Goal: Entertainment & Leisure: Consume media (video, audio)

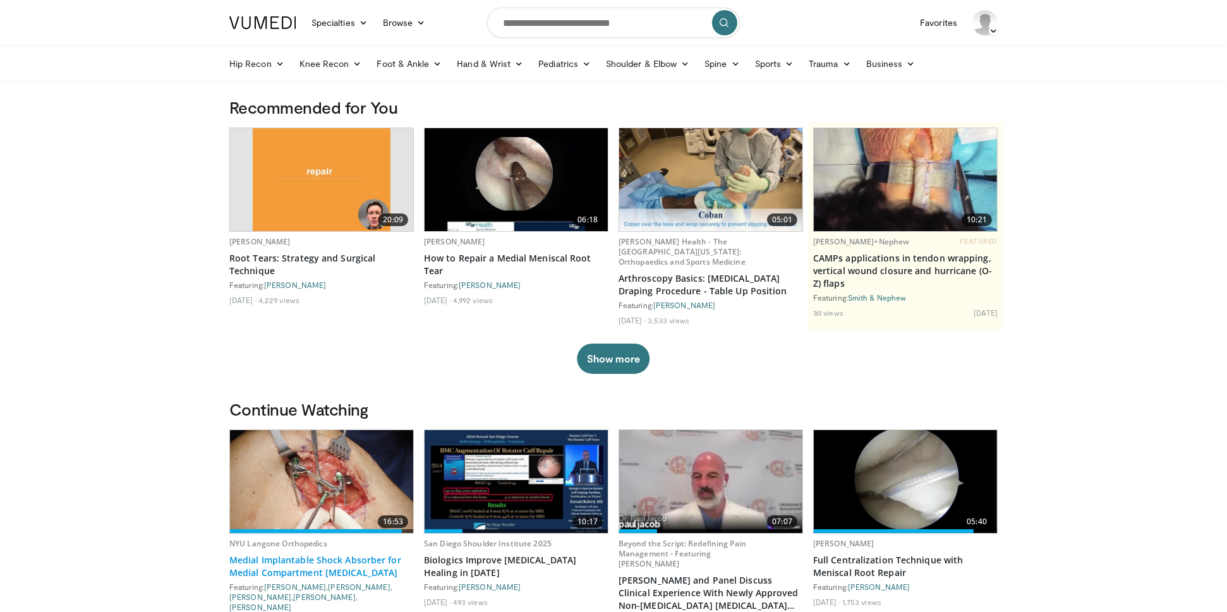
click at [318, 560] on link "Medial Implantable Shock Absorber for Medial Compartment [MEDICAL_DATA]" at bounding box center [321, 566] width 184 height 25
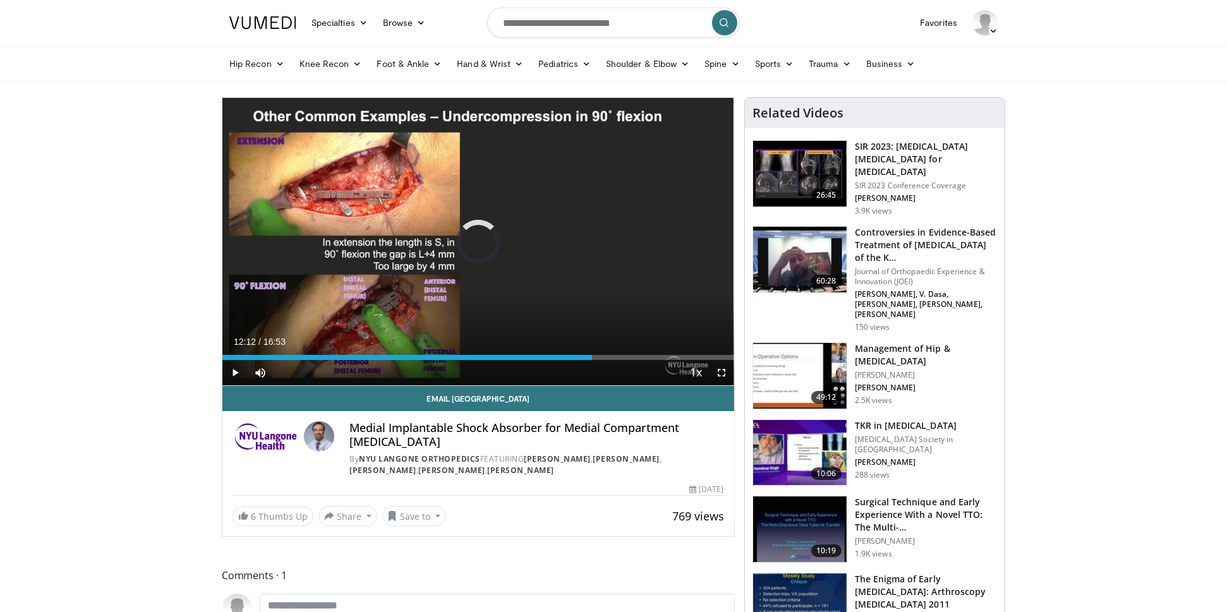
drag, startPoint x: 593, startPoint y: 354, endPoint x: 306, endPoint y: 359, distance: 286.8
click at [306, 359] on div "Loaded : 0.00% 07:29 07:08" at bounding box center [478, 357] width 512 height 5
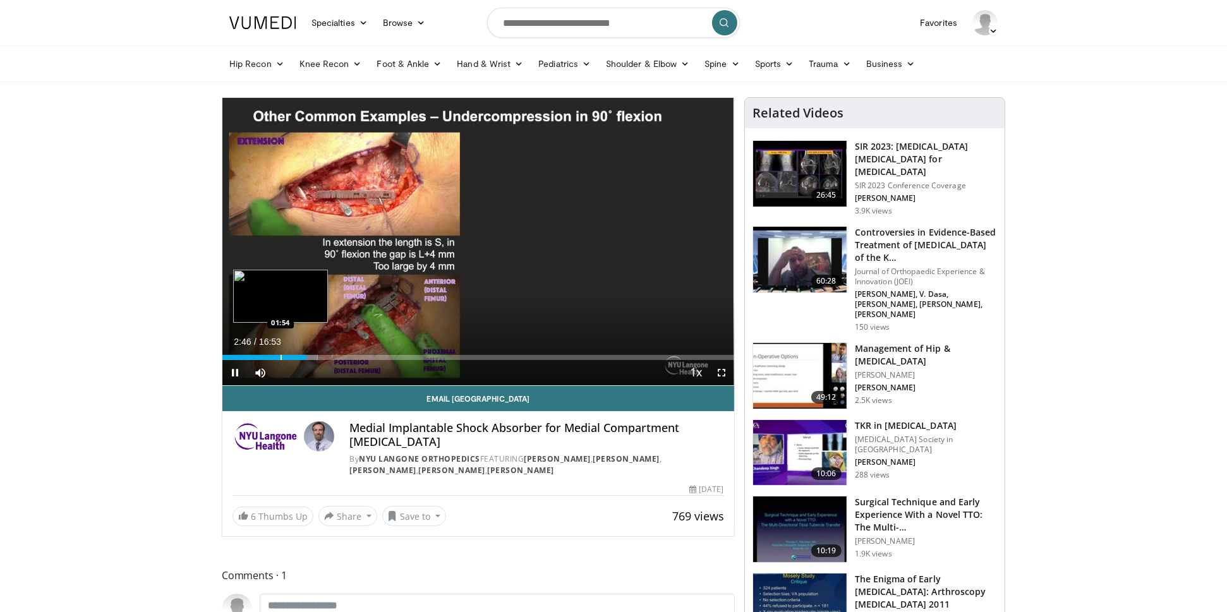
click at [280, 356] on div "Progress Bar" at bounding box center [280, 357] width 1 height 5
click at [310, 358] on div "Progress Bar" at bounding box center [310, 357] width 1 height 5
click at [325, 358] on div "Progress Bar" at bounding box center [325, 357] width 1 height 5
click at [344, 360] on div "Current Time 3:24 / Duration 16:53 Pause Skip Backward Skip Forward Mute Loaded…" at bounding box center [478, 372] width 512 height 25
click at [339, 358] on div "Progress Bar" at bounding box center [339, 357] width 1 height 5
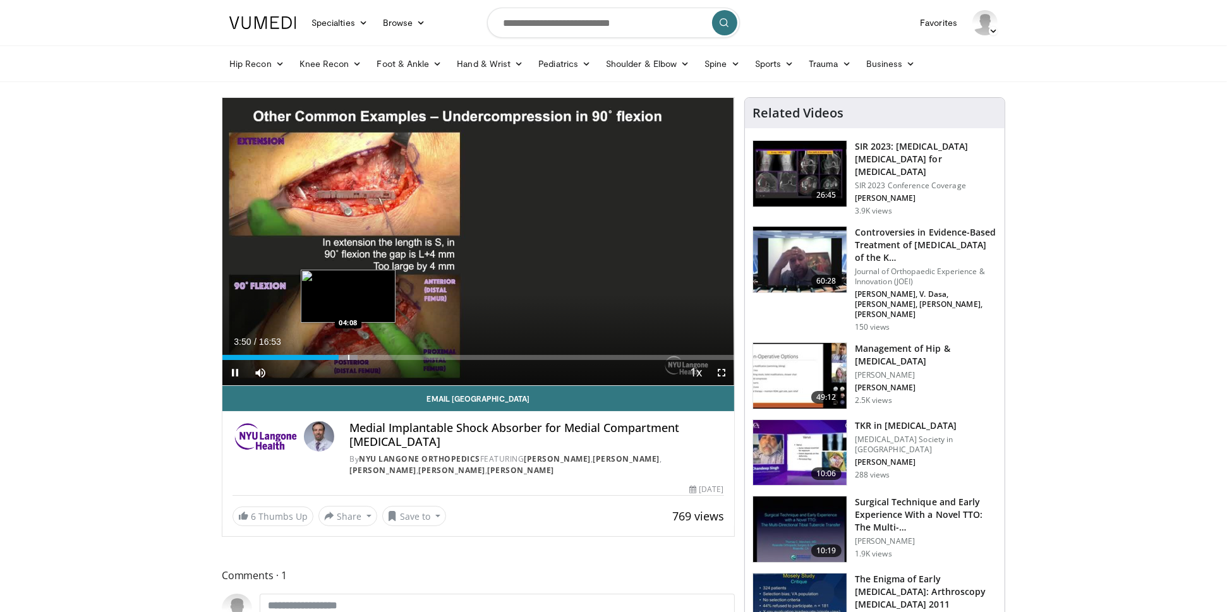
click at [348, 358] on div "Progress Bar" at bounding box center [348, 357] width 1 height 5
click at [357, 356] on div "Progress Bar" at bounding box center [357, 357] width 1 height 5
click at [723, 371] on span "Video Player" at bounding box center [721, 372] width 25 height 25
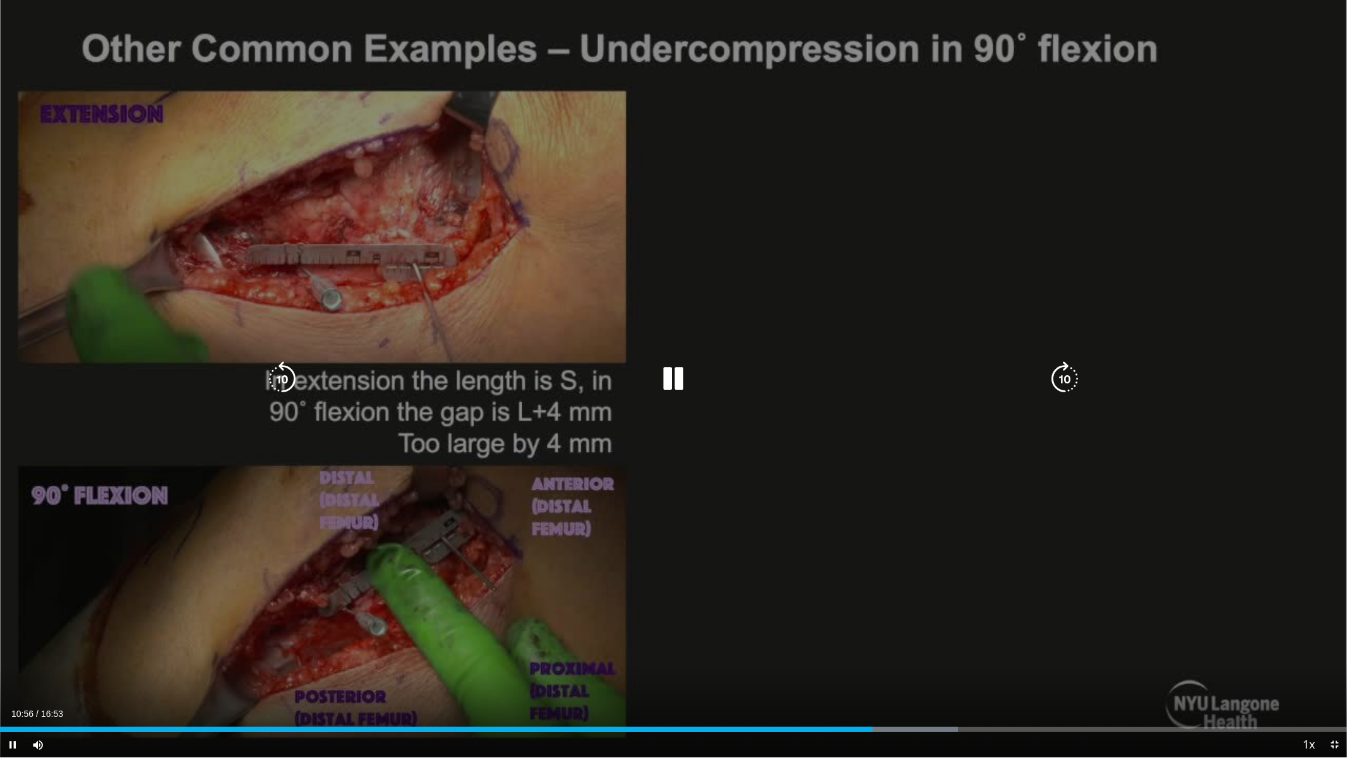
click at [1073, 380] on icon "Video Player" at bounding box center [1064, 378] width 35 height 35
click at [1059, 377] on icon "Video Player" at bounding box center [1064, 378] width 35 height 35
click at [1066, 375] on icon "Video Player" at bounding box center [1064, 378] width 35 height 35
click at [1065, 375] on icon "Video Player" at bounding box center [1064, 378] width 35 height 35
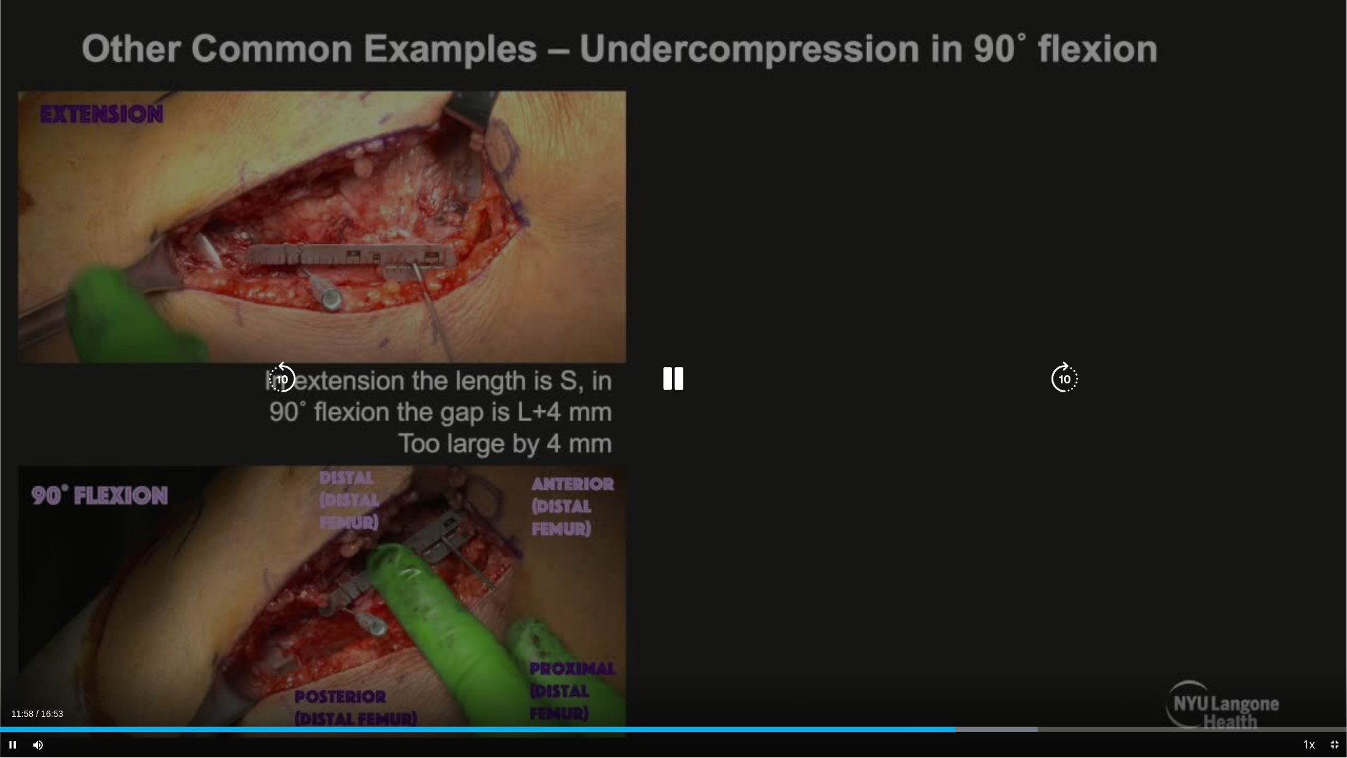
click at [1068, 378] on icon "Video Player" at bounding box center [1064, 378] width 35 height 35
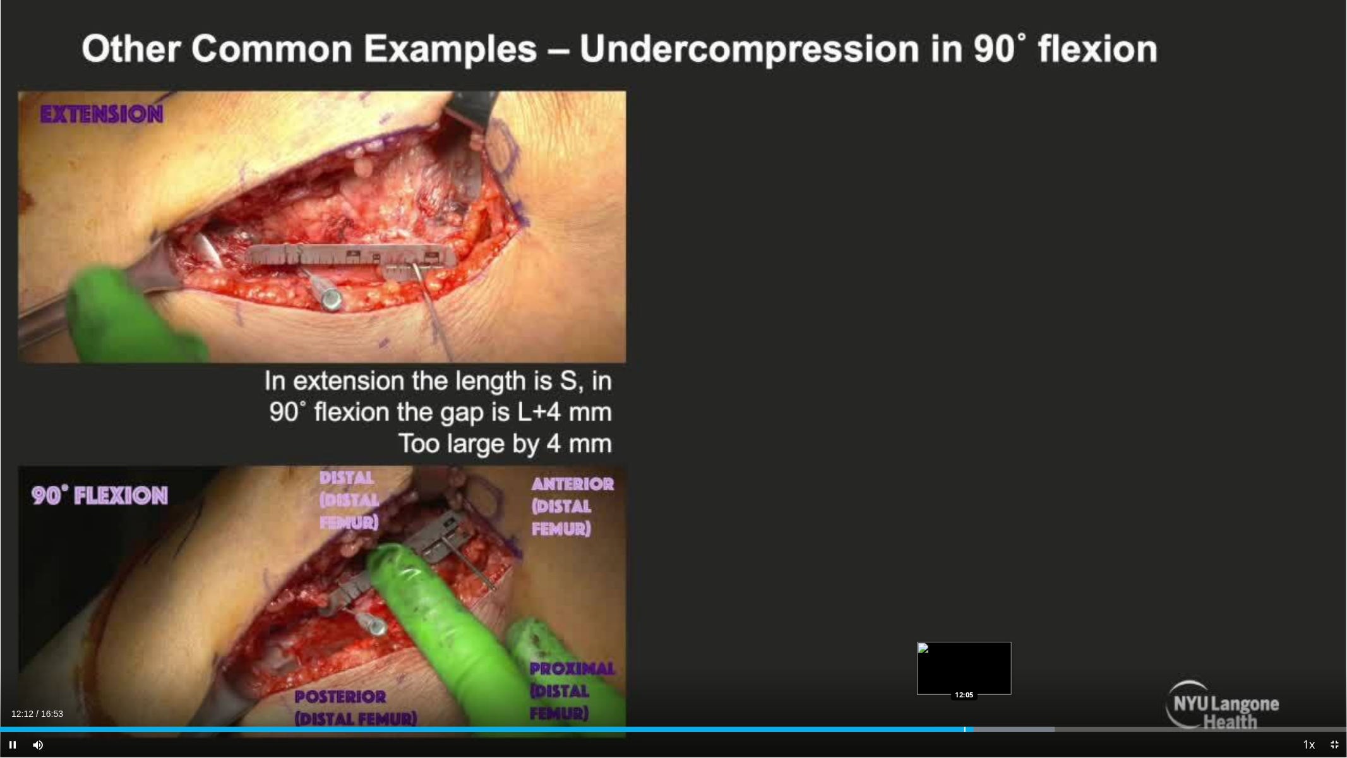
click at [965, 611] on div "Progress Bar" at bounding box center [965, 729] width 1 height 5
click at [953, 611] on div "Progress Bar" at bounding box center [953, 729] width 1 height 5
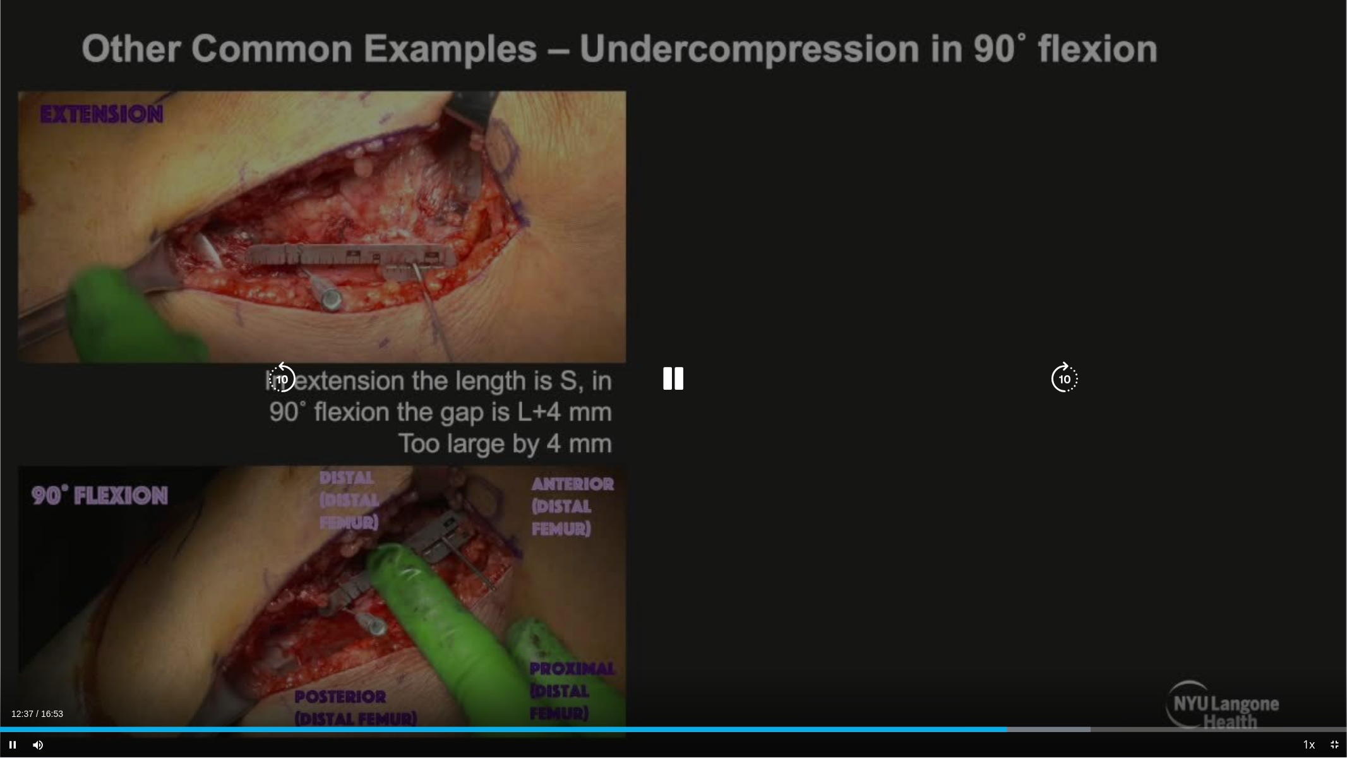
click at [275, 378] on icon "Video Player" at bounding box center [282, 378] width 35 height 35
click at [279, 379] on icon "Video Player" at bounding box center [282, 378] width 35 height 35
click at [673, 376] on icon "Video Player" at bounding box center [673, 378] width 35 height 35
click at [285, 379] on icon "Video Player" at bounding box center [282, 378] width 35 height 35
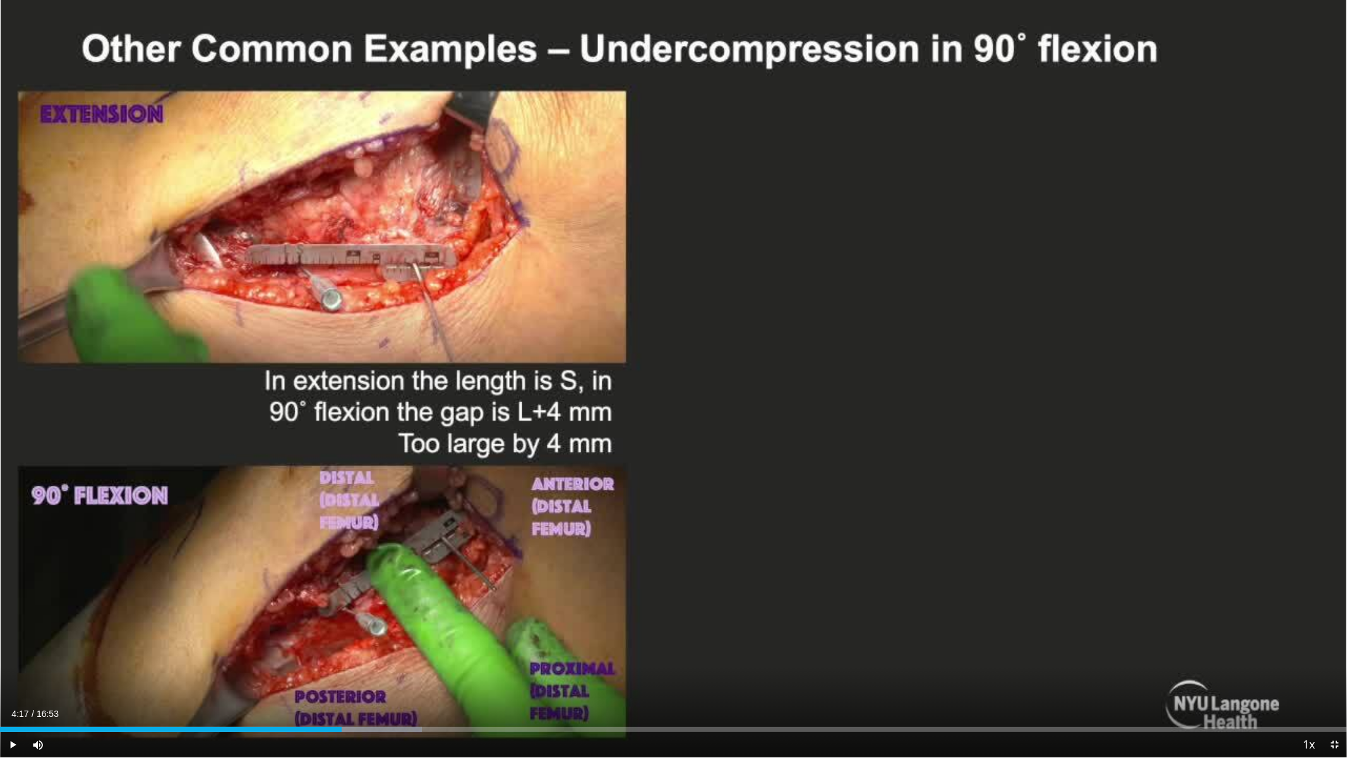
drag, startPoint x: 1141, startPoint y: 730, endPoint x: 342, endPoint y: 730, distance: 799.7
click at [342, 611] on div "Progress Bar" at bounding box center [342, 729] width 1 height 5
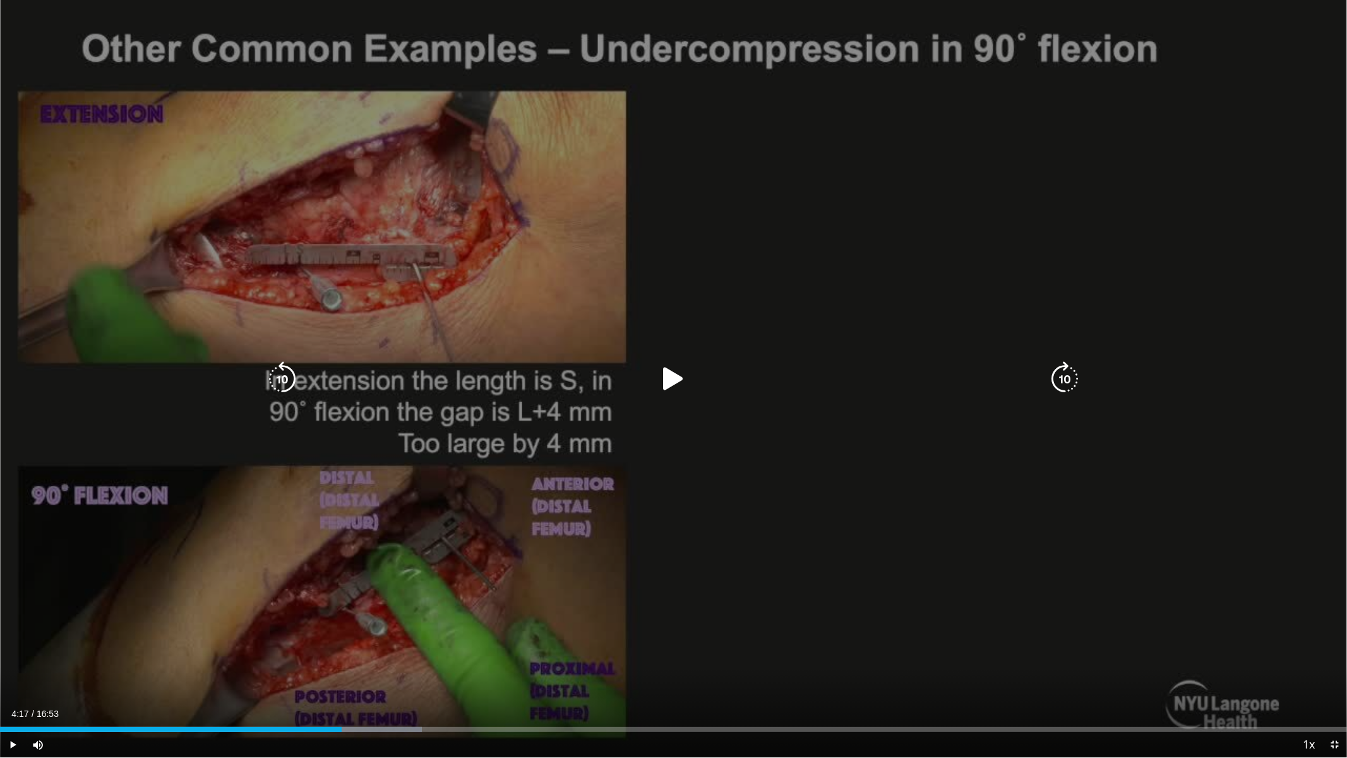
click at [675, 380] on icon "Video Player" at bounding box center [673, 378] width 35 height 35
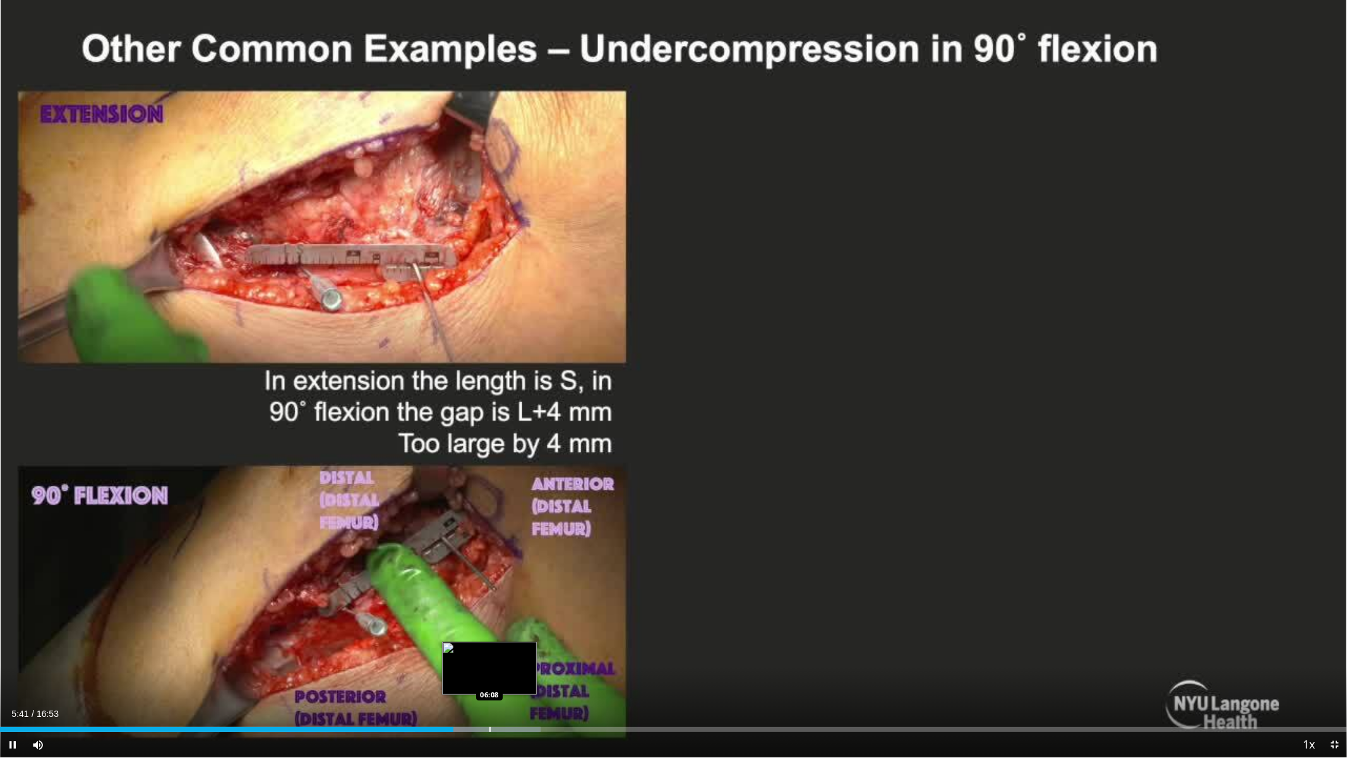
click at [490, 611] on div "Progress Bar" at bounding box center [490, 729] width 1 height 5
click at [520, 611] on div "Progress Bar" at bounding box center [520, 729] width 1 height 5
click at [551, 611] on div "Progress Bar" at bounding box center [551, 729] width 1 height 5
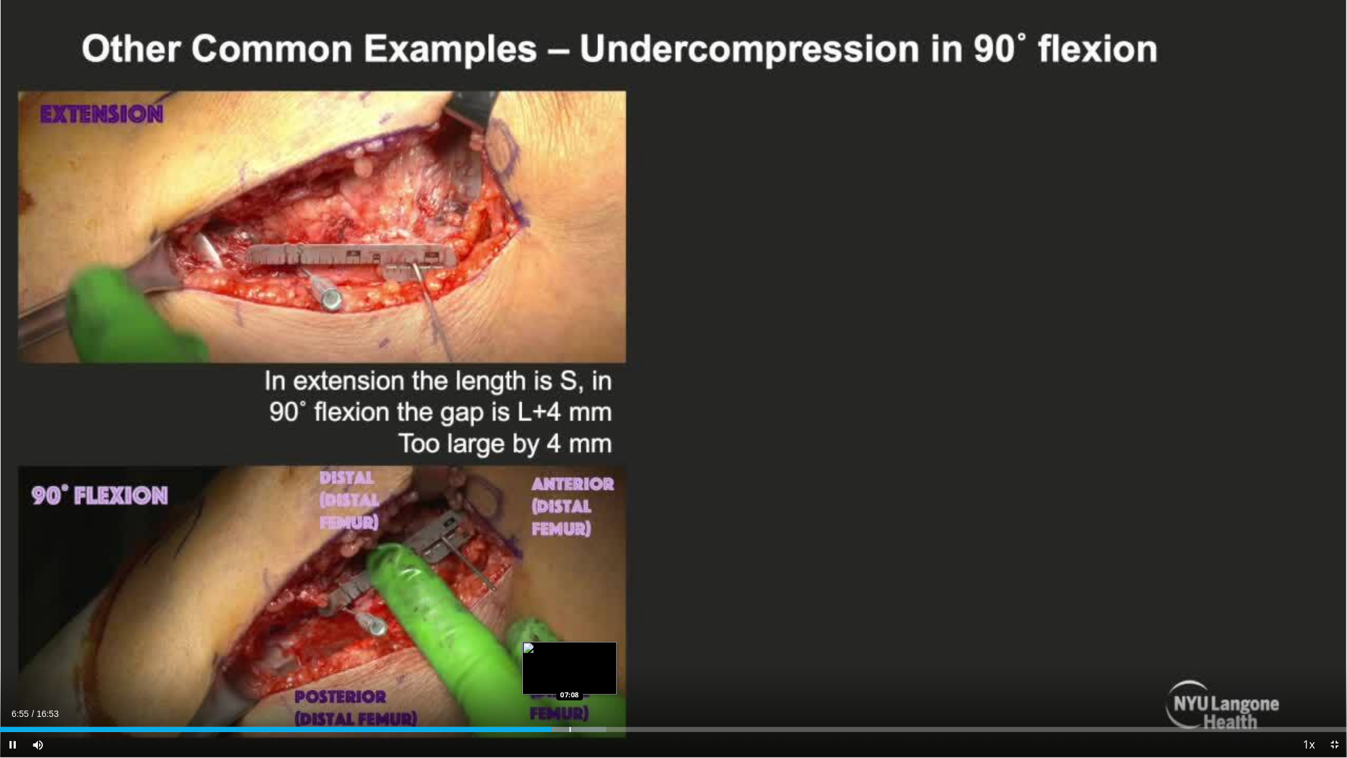
click at [570, 611] on div "Progress Bar" at bounding box center [570, 729] width 1 height 5
click at [599, 611] on div "Progress Bar" at bounding box center [599, 729] width 1 height 5
click at [625, 611] on div "Progress Bar" at bounding box center [625, 729] width 1 height 5
click at [639, 611] on div "Progress Bar" at bounding box center [639, 729] width 1 height 5
click at [613, 611] on div "Progress Bar" at bounding box center [613, 729] width 1 height 5
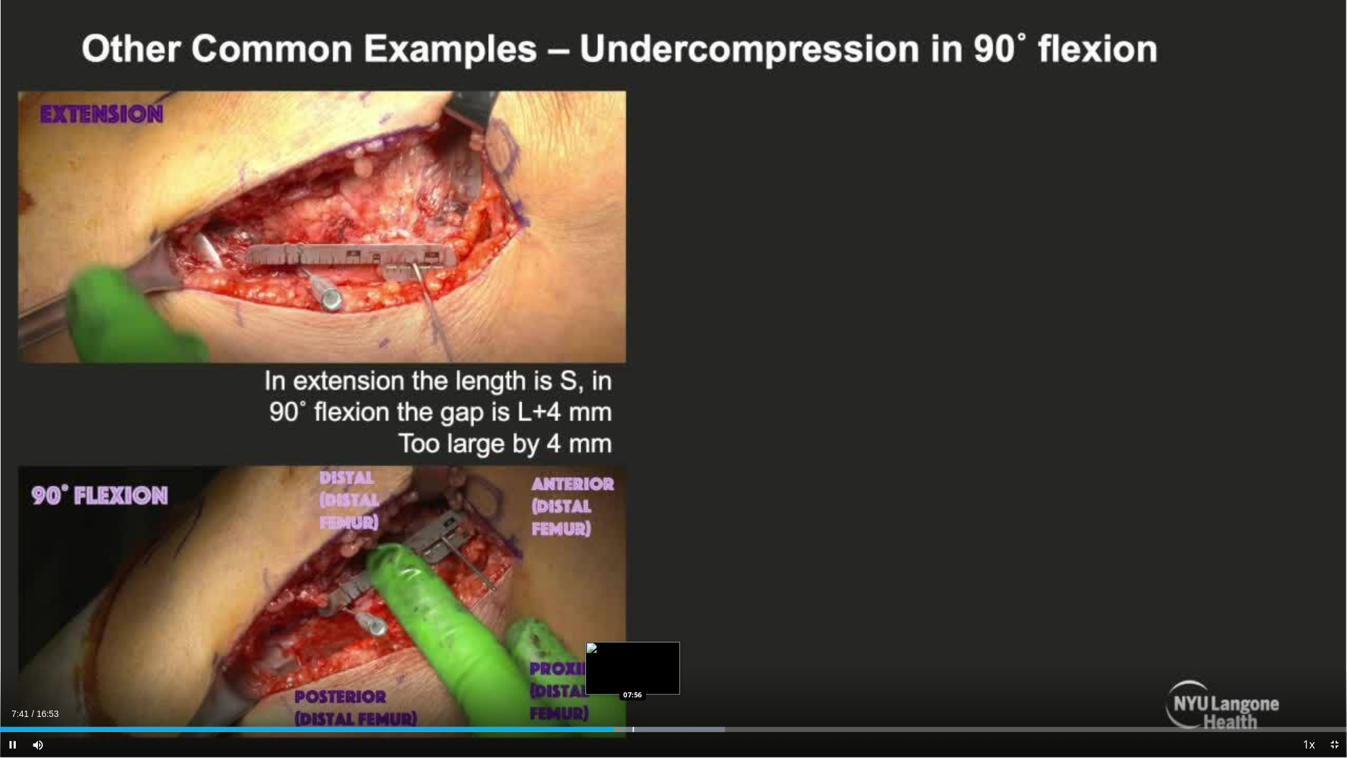
click at [633, 611] on div "Progress Bar" at bounding box center [633, 729] width 1 height 5
click at [662, 611] on div "Progress Bar" at bounding box center [662, 729] width 1 height 5
click at [673, 611] on div "Progress Bar" at bounding box center [673, 729] width 1 height 5
click at [690, 611] on div "Current Time 8:29 / Duration 16:53 Pause Skip Backward Skip Forward Mute Loaded…" at bounding box center [673, 744] width 1347 height 25
click at [701, 611] on div "Progress Bar" at bounding box center [701, 729] width 1 height 5
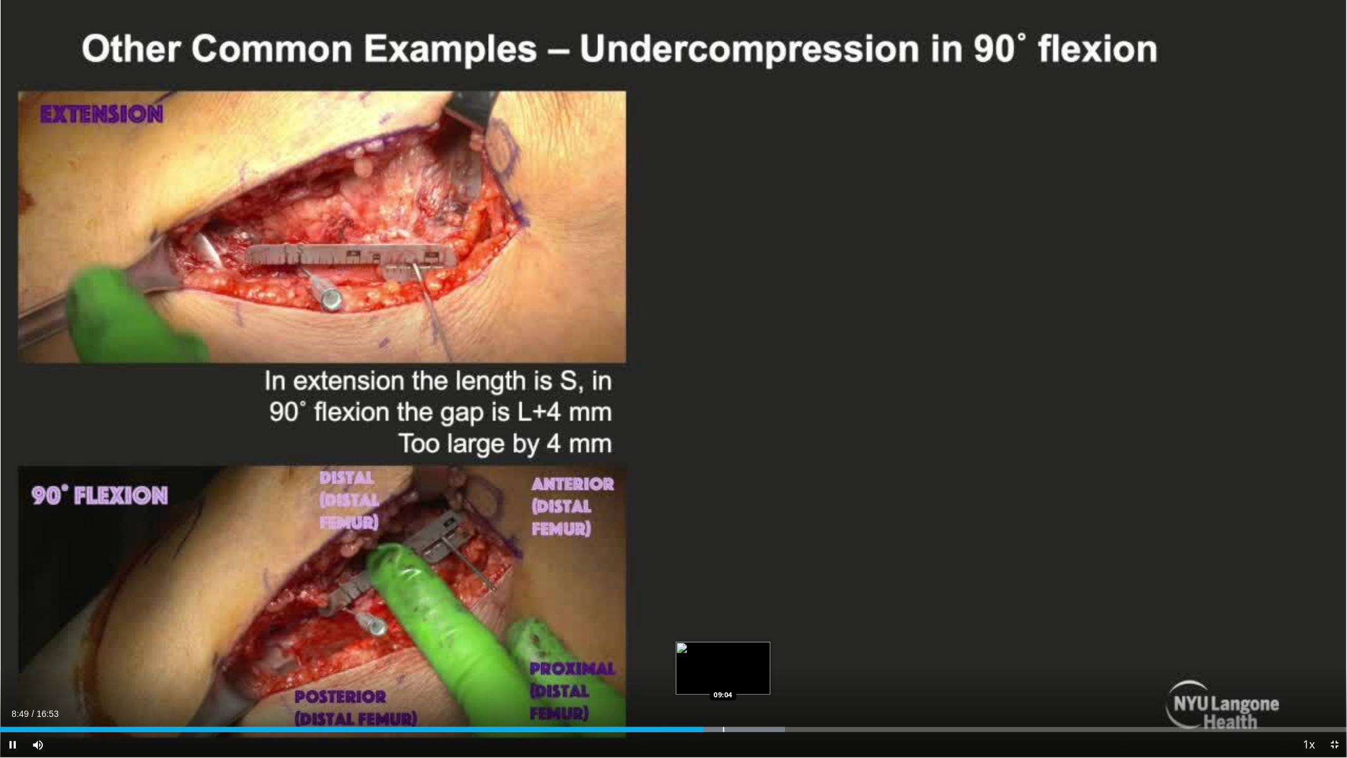
click at [723, 611] on div "Progress Bar" at bounding box center [723, 729] width 1 height 5
click at [739, 611] on div "Progress Bar" at bounding box center [739, 729] width 1 height 5
click at [761, 611] on div "Progress Bar" at bounding box center [761, 729] width 1 height 5
click at [781, 611] on div "Progress Bar" at bounding box center [781, 729] width 1 height 5
click at [774, 611] on div "Progress Bar" at bounding box center [774, 729] width 1 height 5
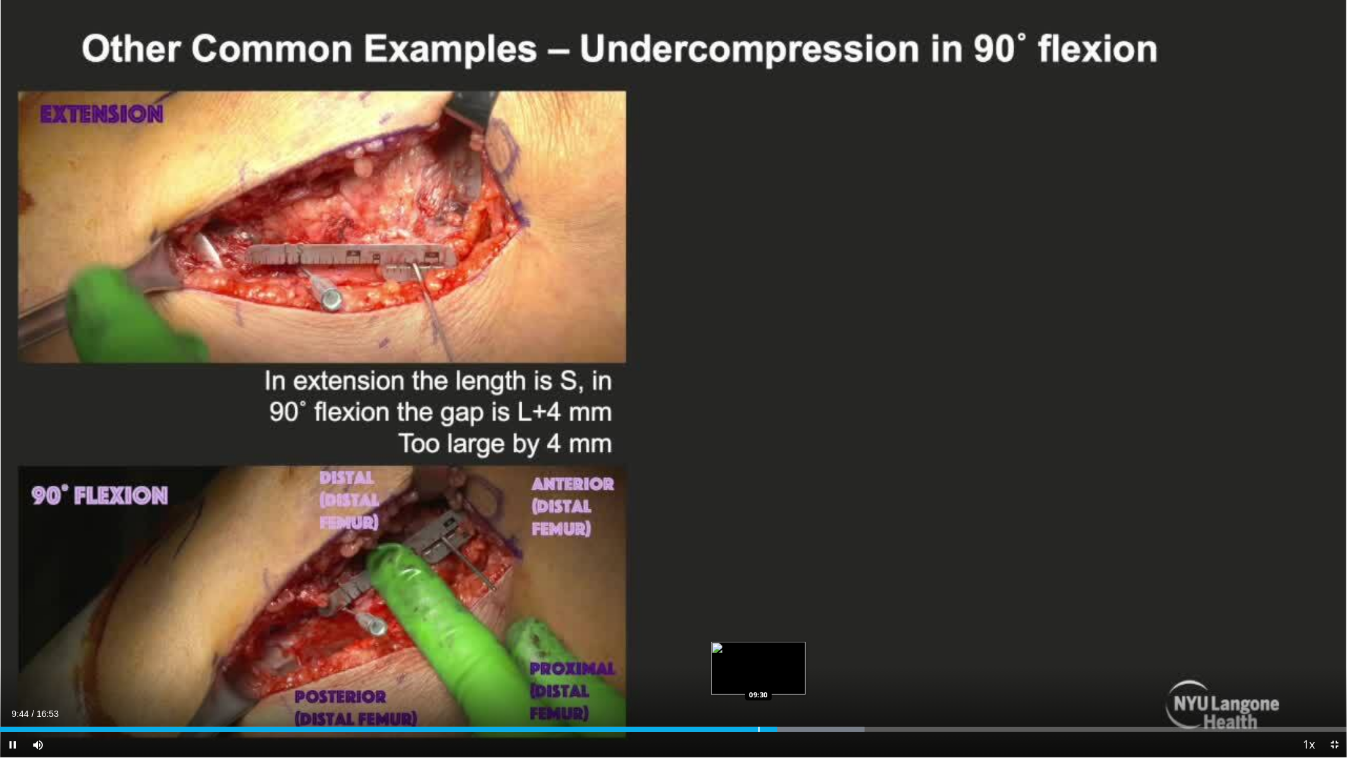
click at [759, 611] on div "Progress Bar" at bounding box center [759, 729] width 1 height 5
click at [769, 611] on div "Loaded : 64.19% 09:33 09:39" at bounding box center [673, 729] width 1347 height 5
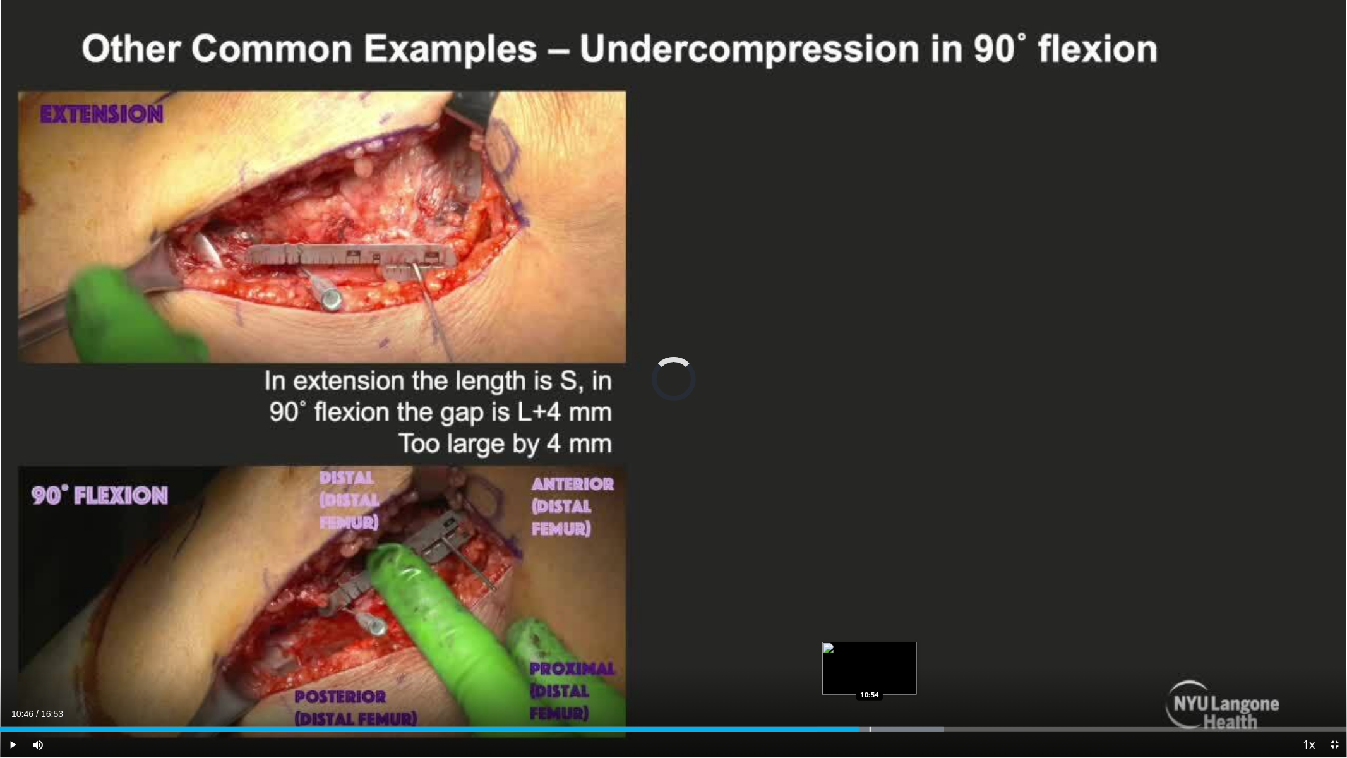
click at [870, 611] on div "Progress Bar" at bounding box center [870, 729] width 1 height 5
click at [887, 611] on div "Progress Bar" at bounding box center [887, 729] width 1 height 5
click at [902, 611] on div "Progress Bar" at bounding box center [902, 729] width 1 height 5
click at [914, 611] on div "Loaded : 73.08% 11:27 11:28" at bounding box center [673, 729] width 1347 height 5
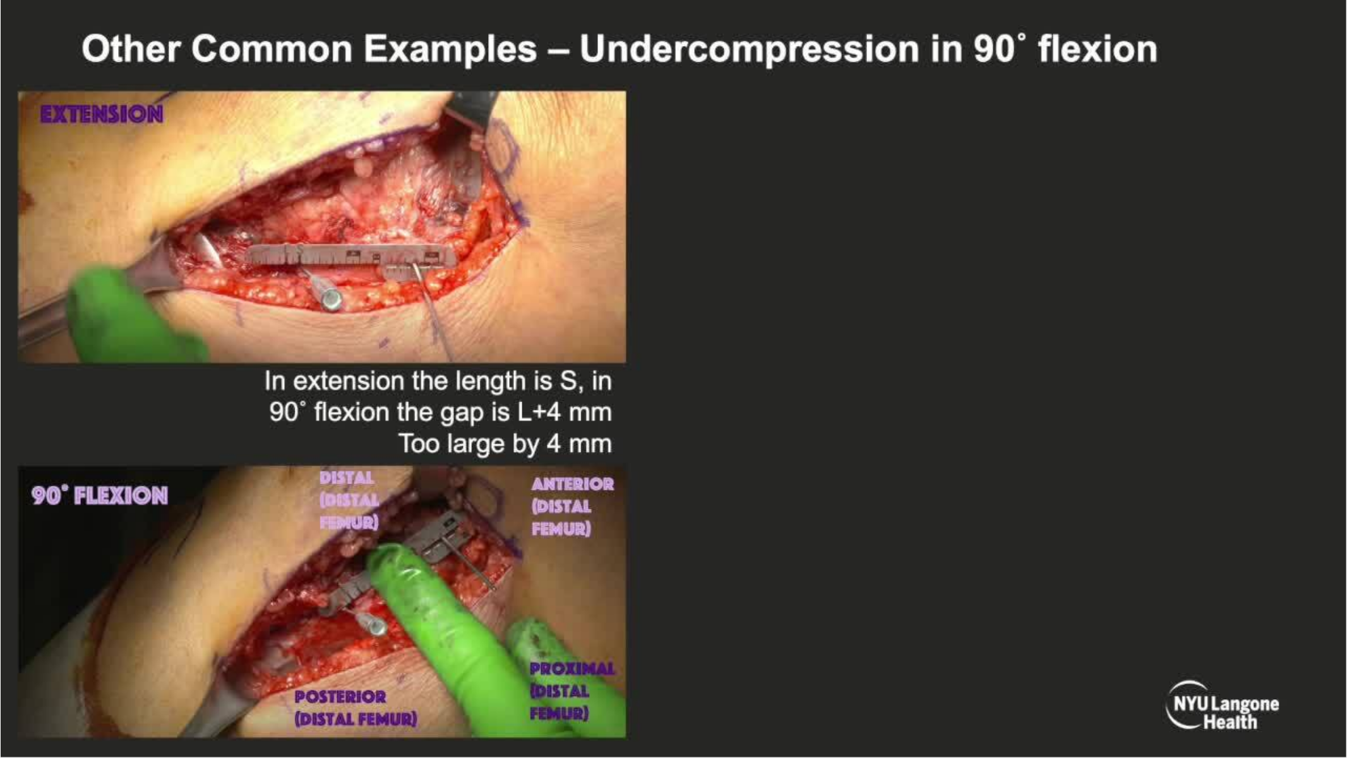
click at [922, 611] on div "10 seconds Tap to unmute" at bounding box center [673, 378] width 1347 height 757
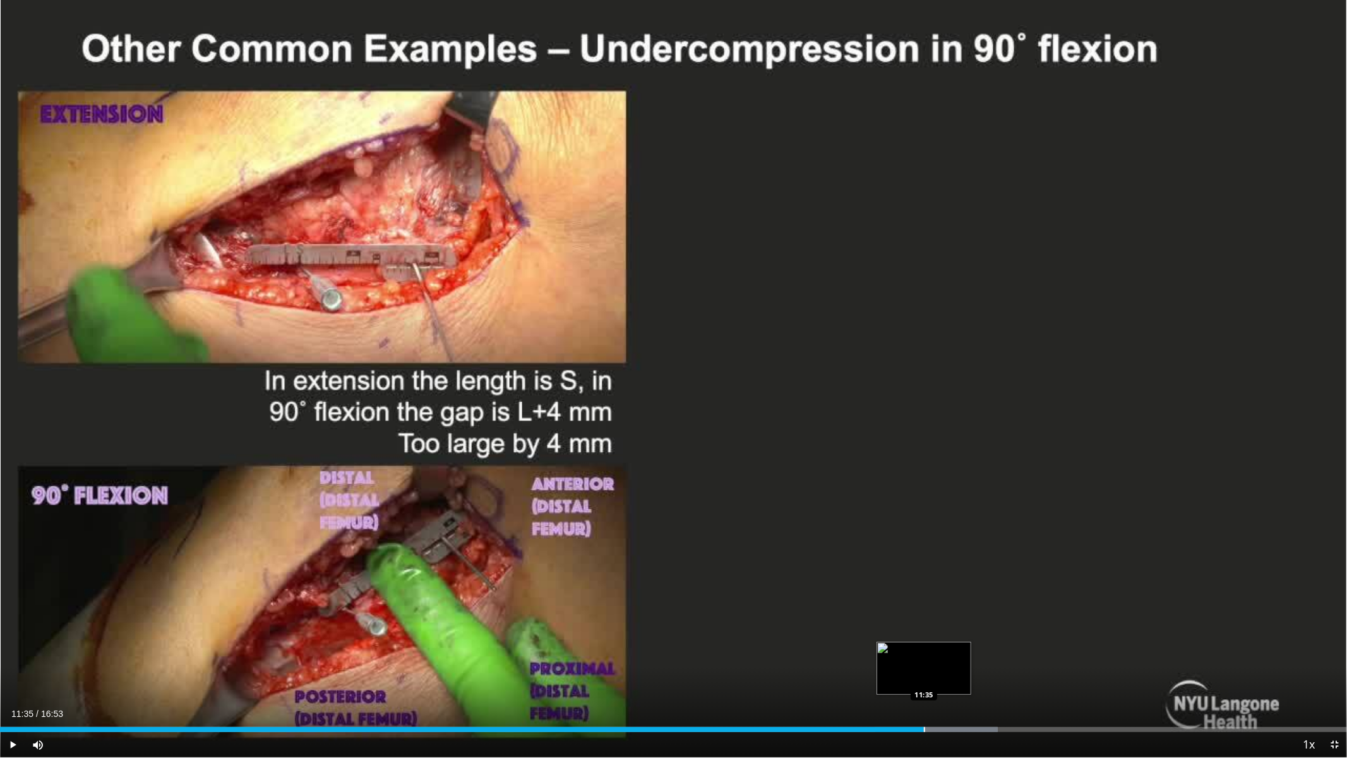
click at [924, 611] on div "Progress Bar" at bounding box center [924, 729] width 1 height 5
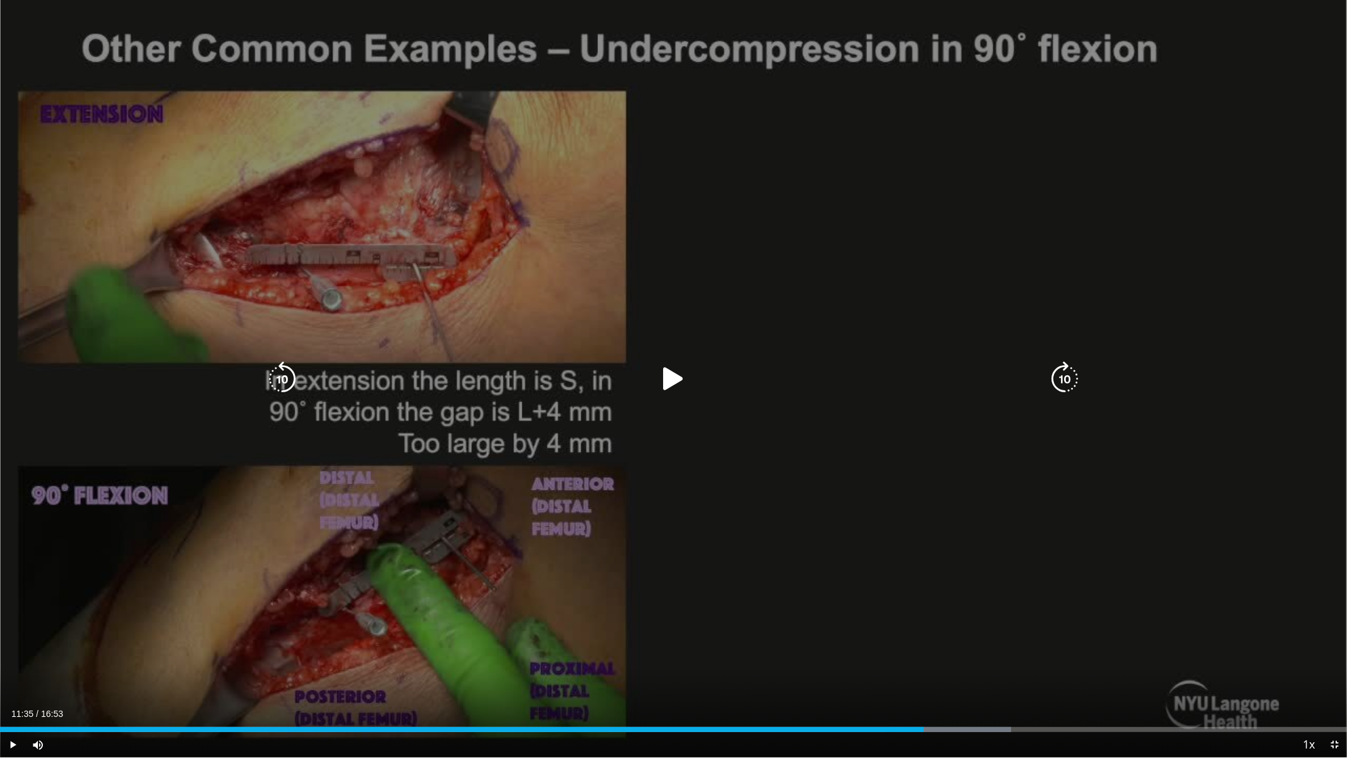
click at [674, 379] on icon "Video Player" at bounding box center [673, 378] width 35 height 35
click at [680, 376] on icon "Video Player" at bounding box center [673, 378] width 35 height 35
click at [671, 382] on icon "Video Player" at bounding box center [673, 378] width 35 height 35
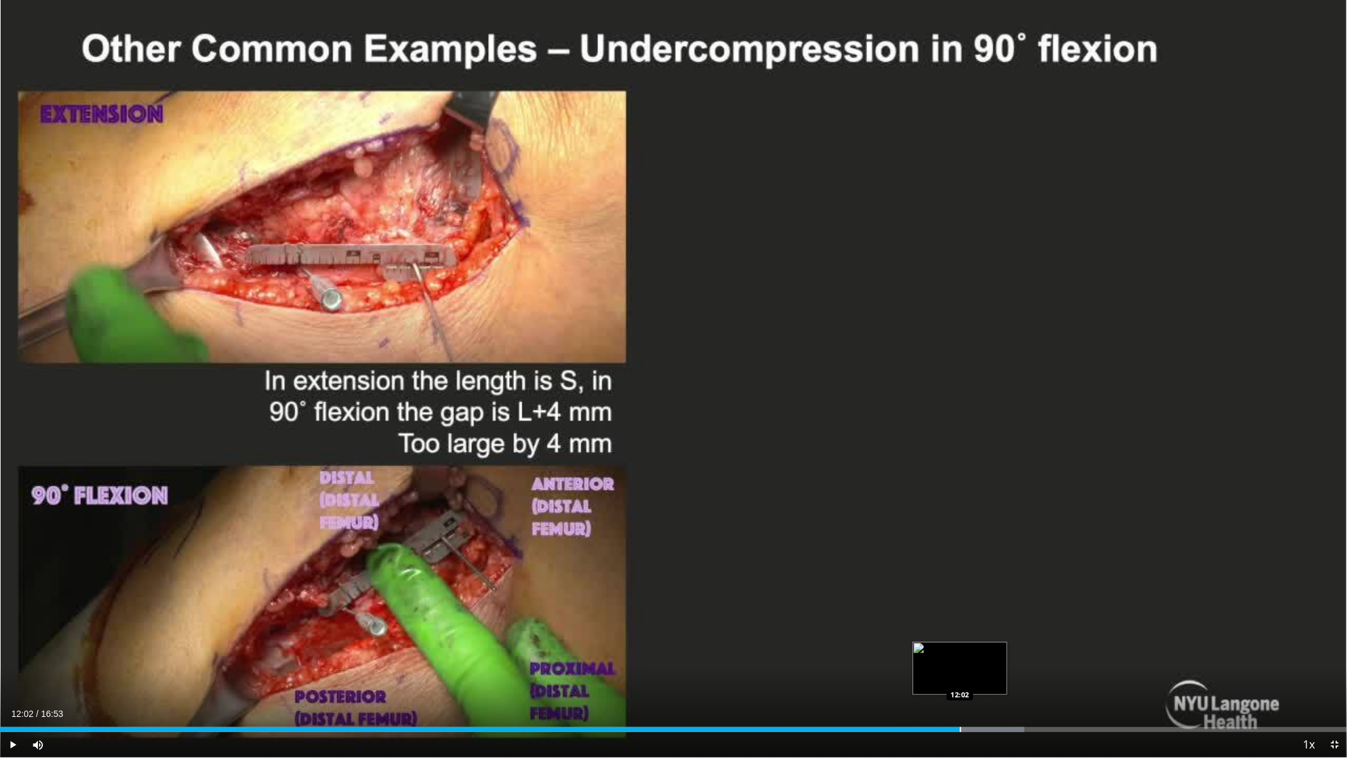
click at [960, 611] on div "Progress Bar" at bounding box center [960, 729] width 1 height 5
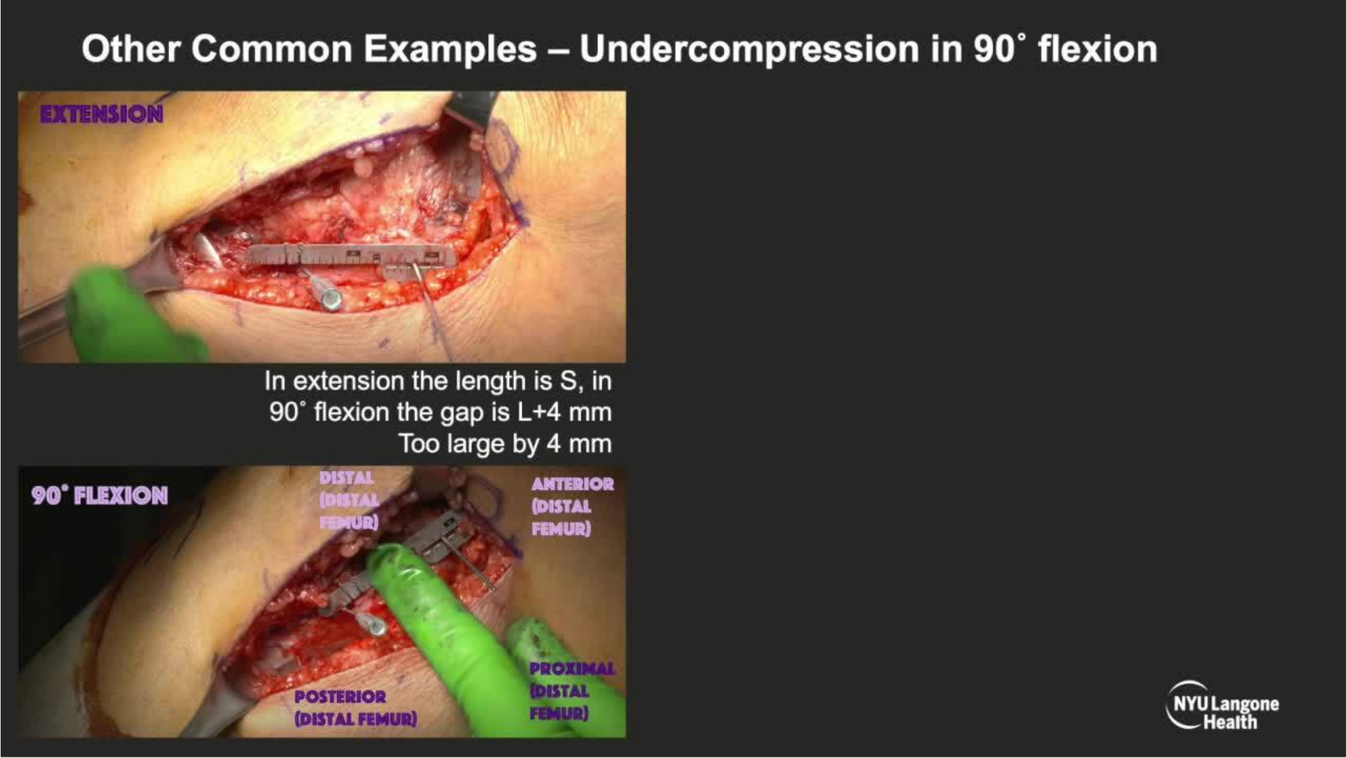
click at [941, 611] on div "10 seconds Tap to unmute" at bounding box center [673, 378] width 1347 height 757
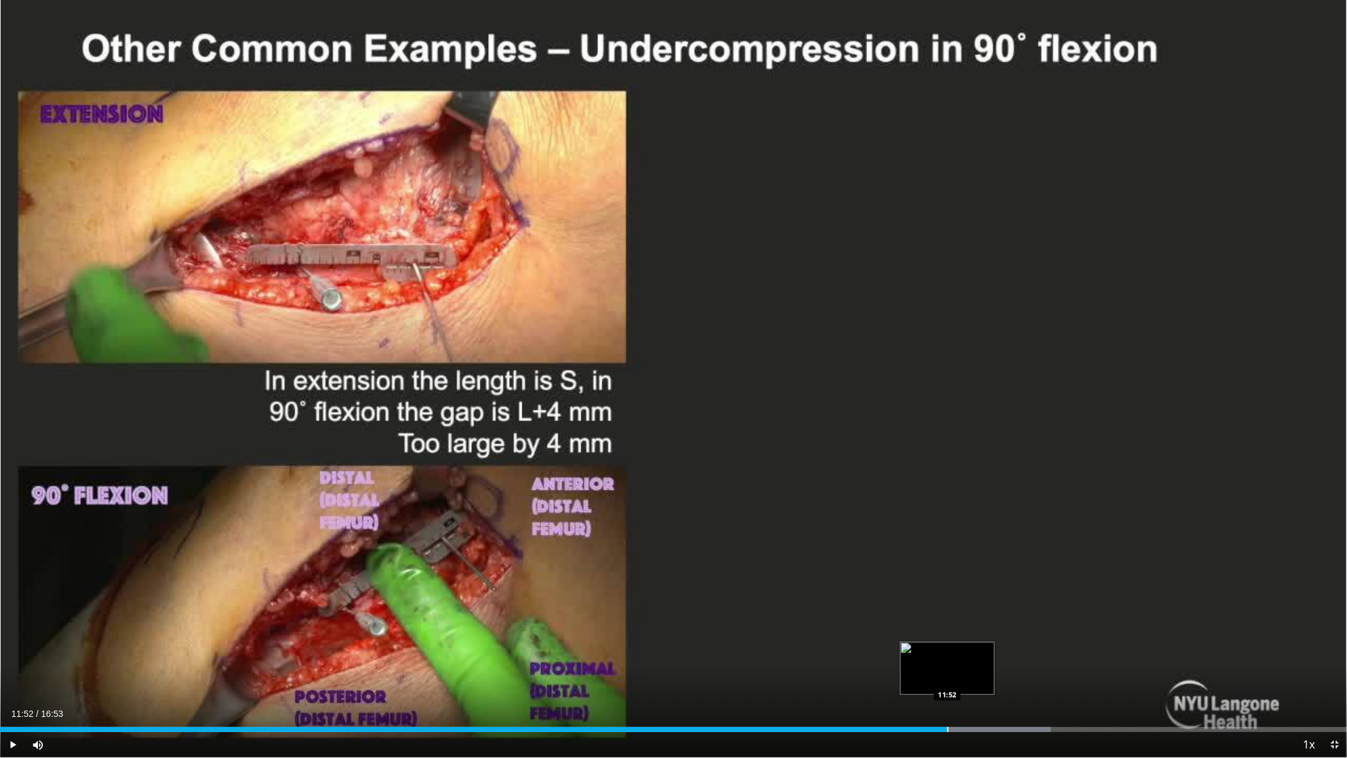
click at [948, 611] on div "Progress Bar" at bounding box center [948, 729] width 1 height 5
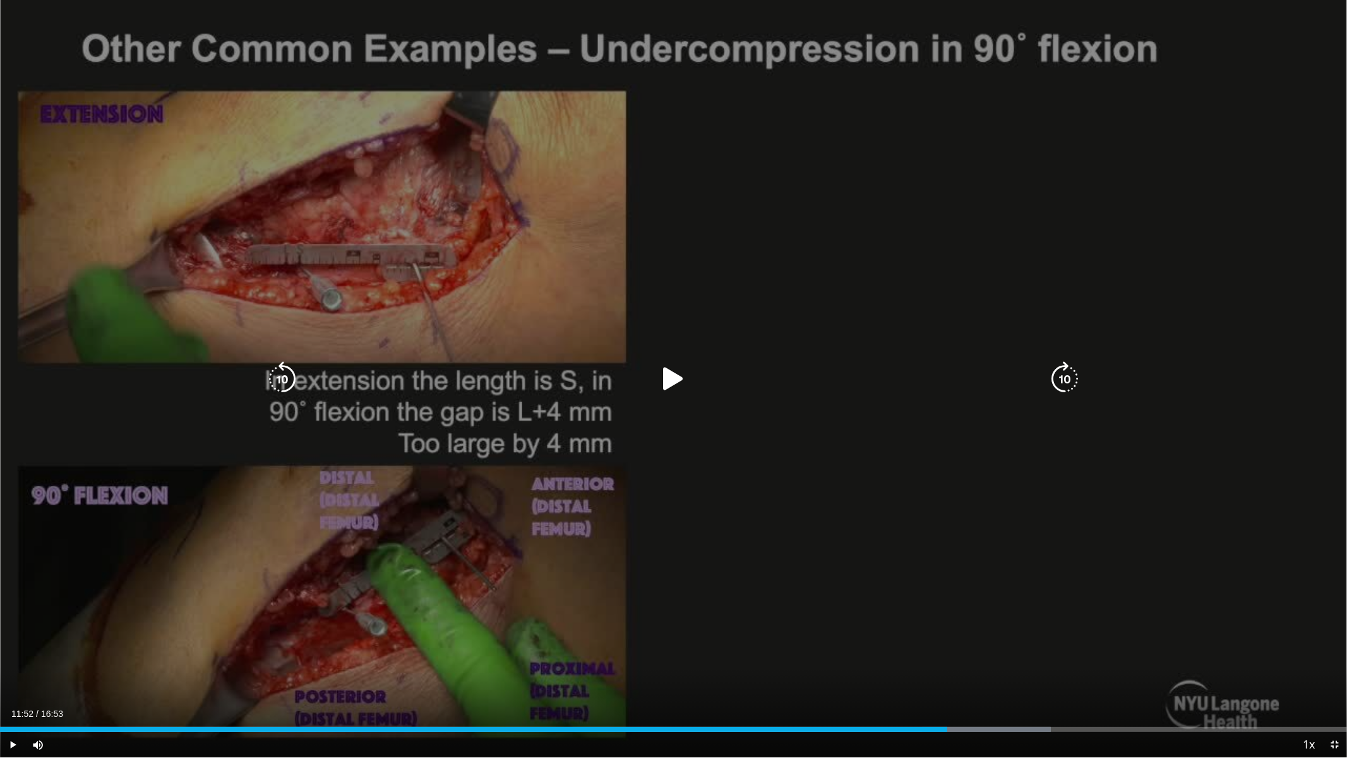
click at [675, 374] on icon "Video Player" at bounding box center [673, 378] width 35 height 35
click at [291, 376] on icon "Video Player" at bounding box center [282, 378] width 35 height 35
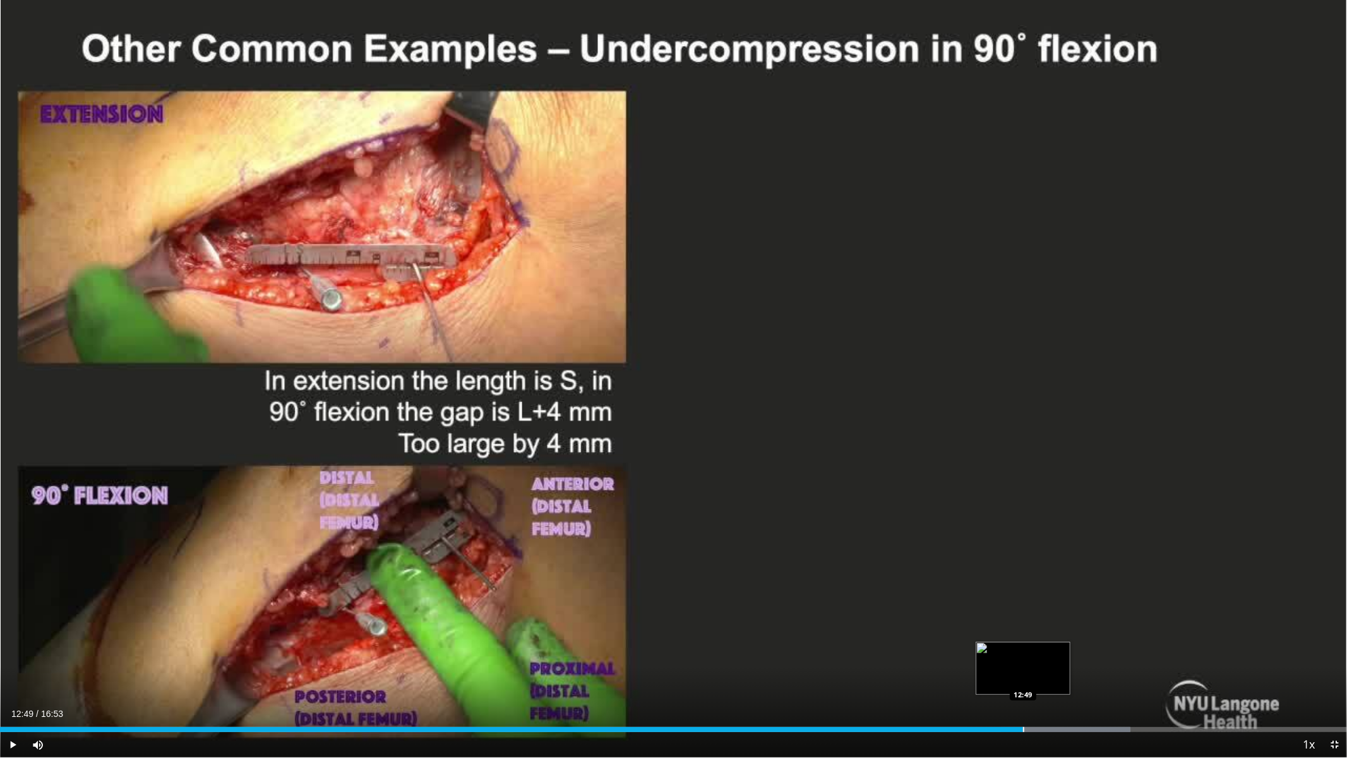
click at [1023, 611] on div "Progress Bar" at bounding box center [1023, 729] width 1 height 5
click at [1007, 611] on div "Progress Bar" at bounding box center [1007, 729] width 1 height 5
click at [996, 611] on div "Progress Bar" at bounding box center [996, 729] width 1 height 5
click at [977, 611] on div "12:30" at bounding box center [498, 729] width 997 height 5
click at [1182, 611] on div "Progress Bar" at bounding box center [1182, 729] width 1 height 5
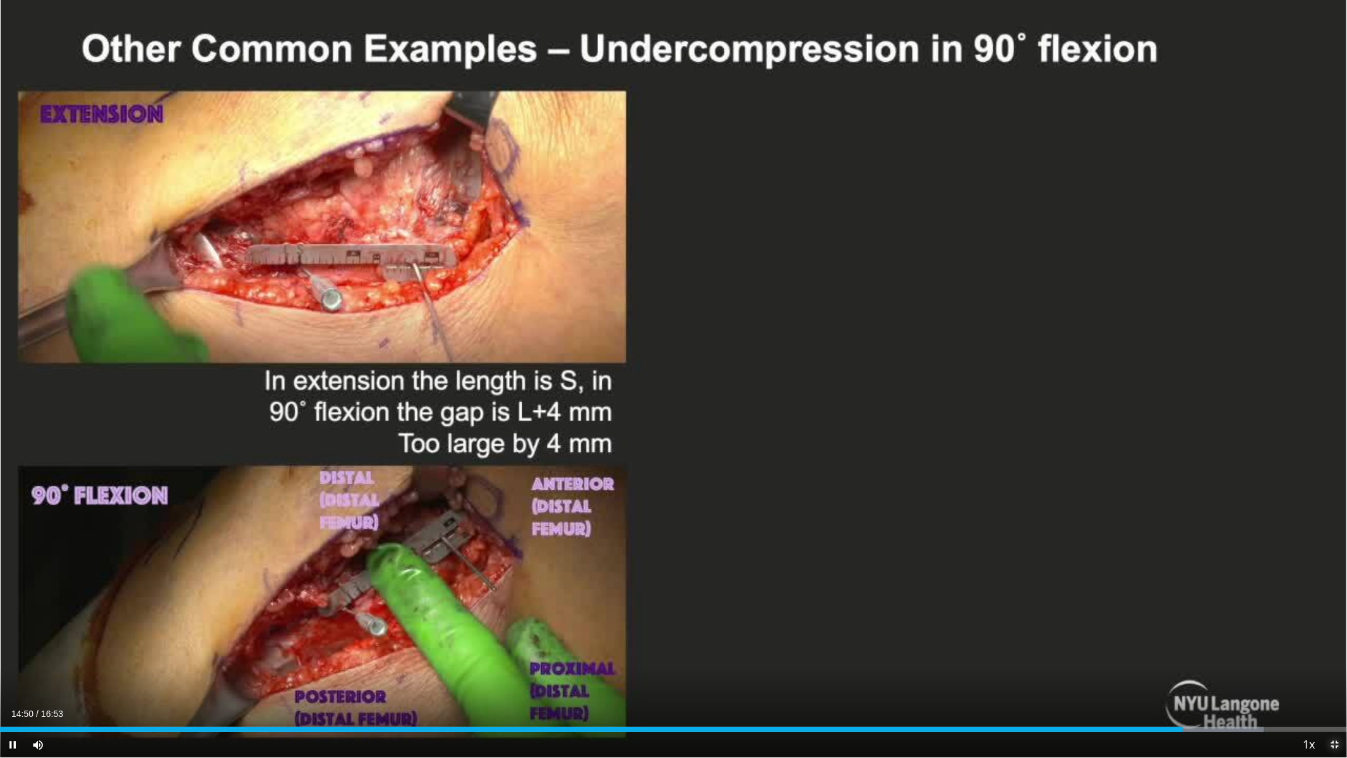
click at [1226, 611] on span "Video Player" at bounding box center [1334, 744] width 25 height 25
